Goal: Task Accomplishment & Management: Complete application form

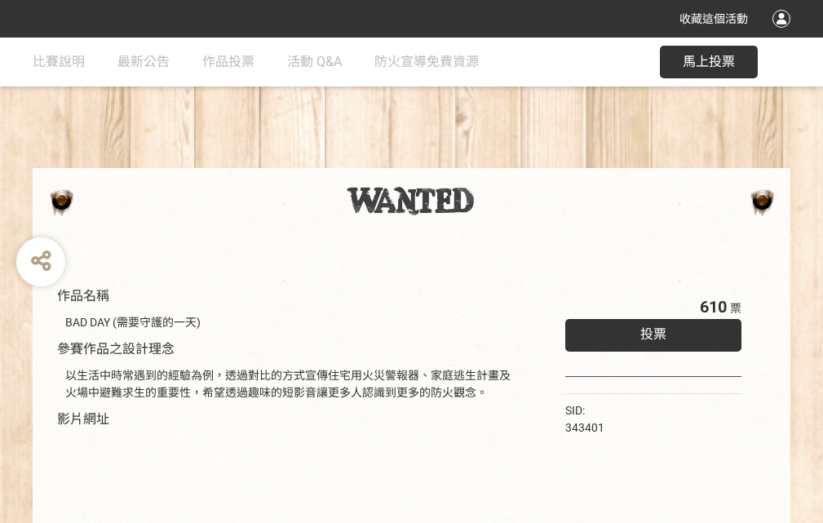
click at [784, 34] on div "收藏這個活動" at bounding box center [411, 19] width 823 height 38
click at [510, 161] on div "作品名稱 BAD DAY (需要守護的一天) 參賽作品之設計理念 以生活中時常遇到的經驗為例，透過對比的方式宣傳住宅用火災警報器、家庭逃生計畫及火場中避難求生…" at bounding box center [411, 381] width 823 height 686
click at [649, 330] on span "投票" at bounding box center [653, 333] width 26 height 15
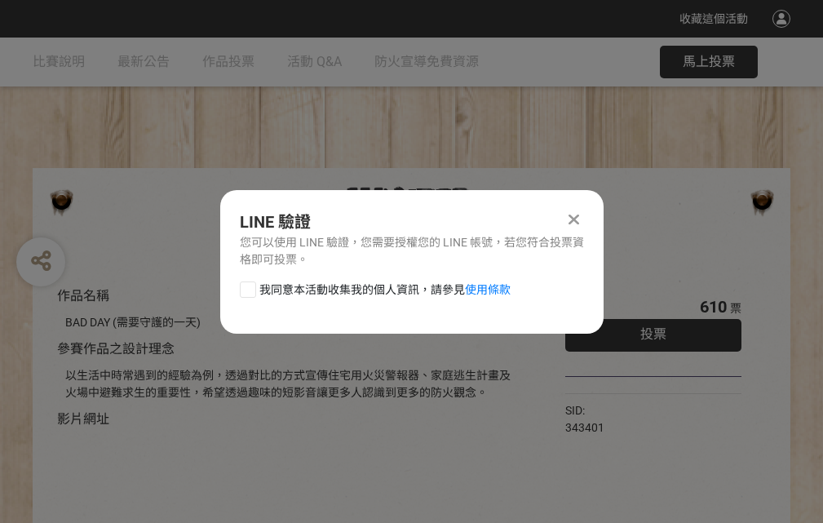
click at [246, 286] on div at bounding box center [248, 289] width 16 height 16
checkbox input "true"
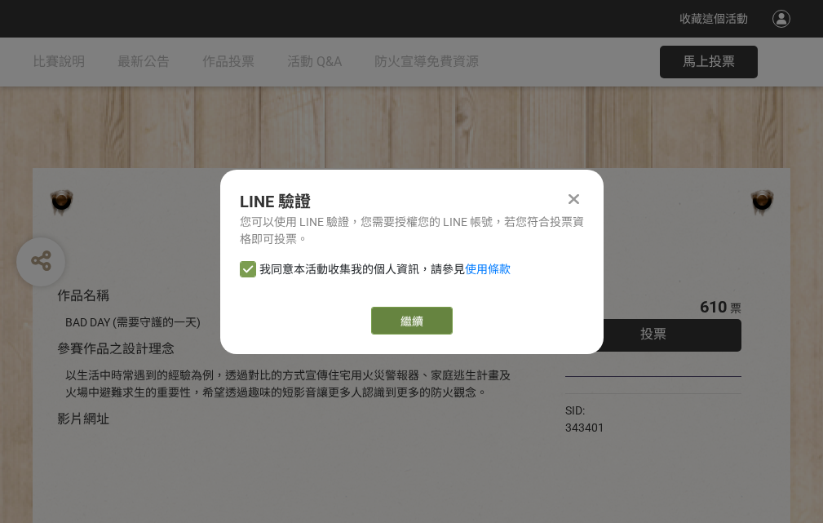
click at [410, 321] on link "繼續" at bounding box center [412, 321] width 82 height 28
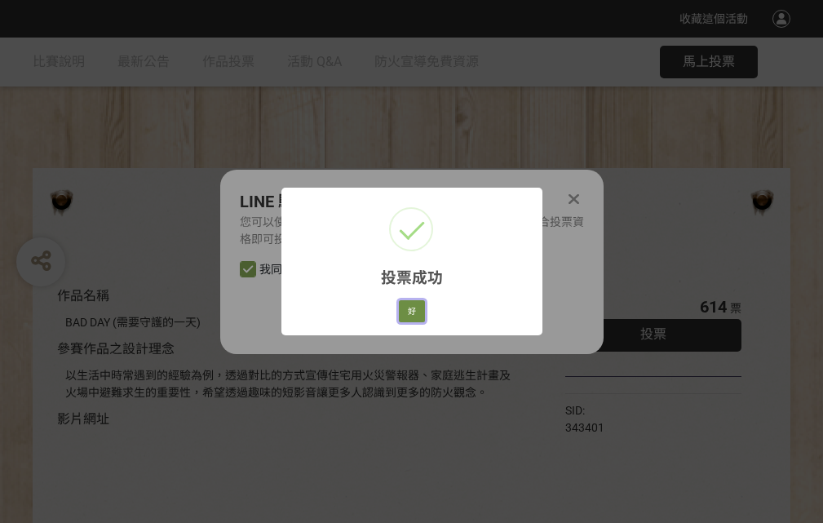
click at [407, 308] on button "好" at bounding box center [412, 311] width 26 height 23
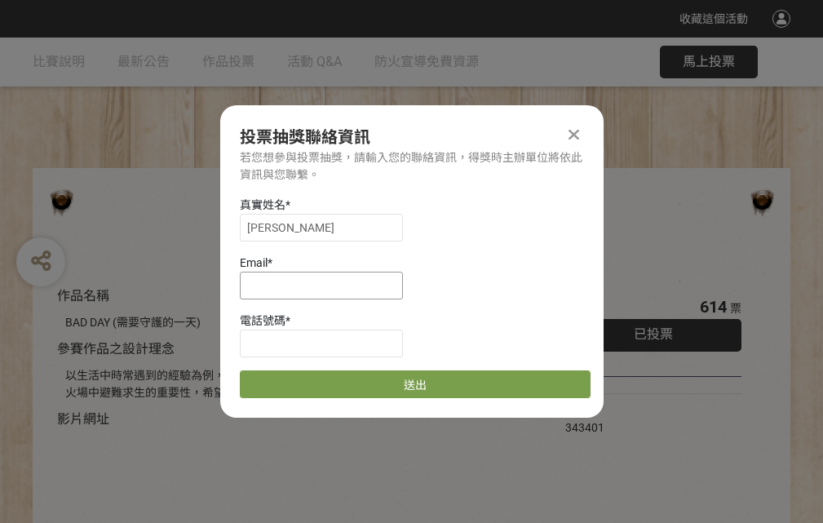
click at [326, 285] on input at bounding box center [321, 286] width 163 height 28
type input "[EMAIL_ADDRESS][DOMAIN_NAME]"
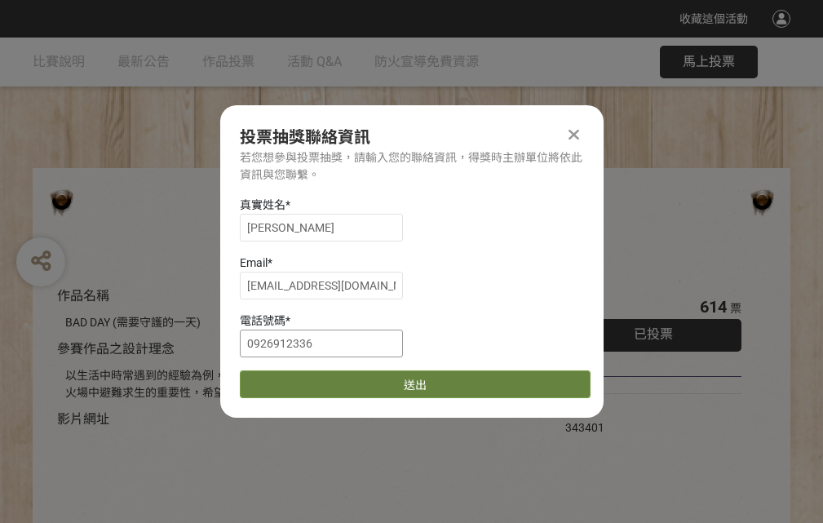
type input "0926912336"
click at [286, 378] on button "送出" at bounding box center [415, 384] width 351 height 28
